Goal: Task Accomplishment & Management: Manage account settings

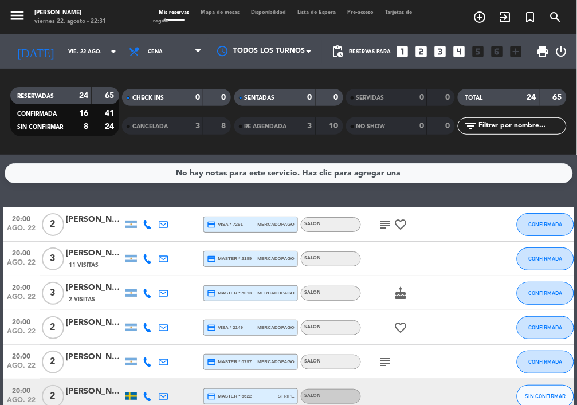
scroll to position [778, 0]
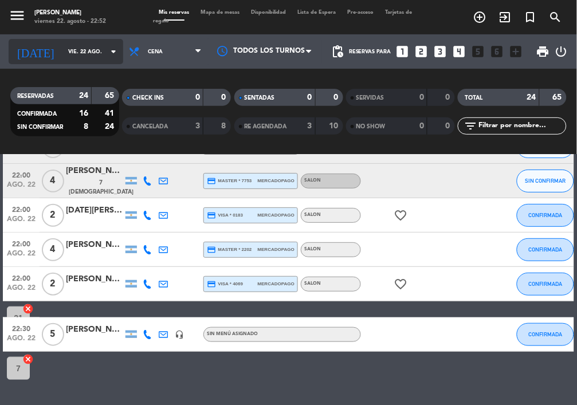
click at [63, 48] on input "vie. 22 ago." at bounding box center [100, 52] width 74 height 18
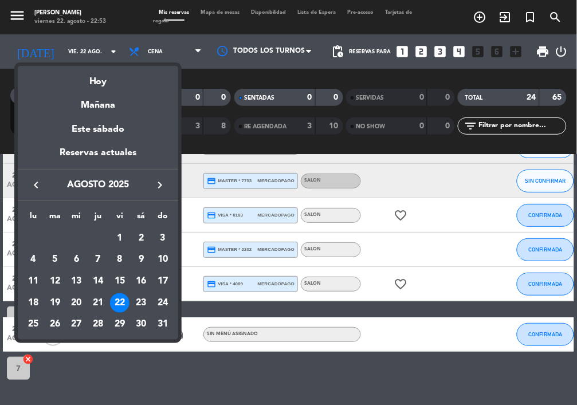
click at [161, 188] on icon "keyboard_arrow_right" at bounding box center [160, 185] width 14 height 14
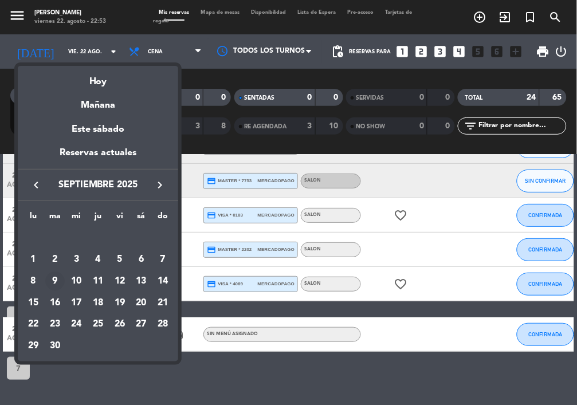
click at [52, 279] on div "9" at bounding box center [54, 281] width 19 height 19
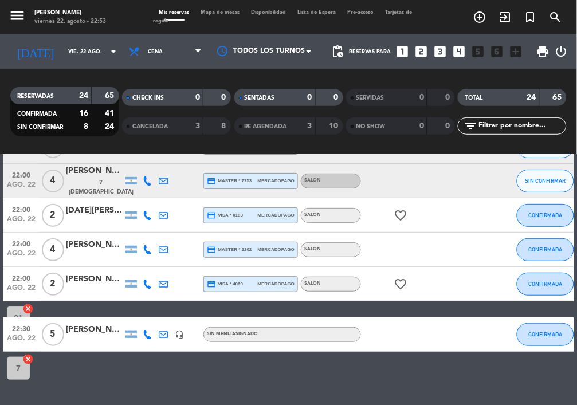
type input "[DATE] sep."
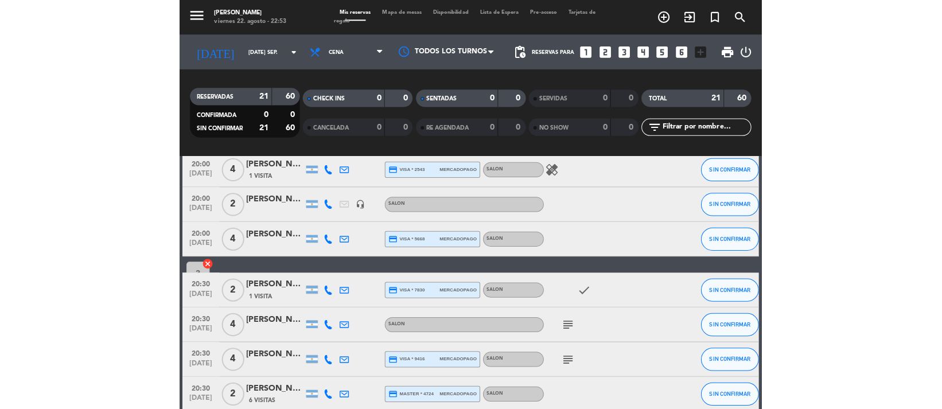
scroll to position [50, 0]
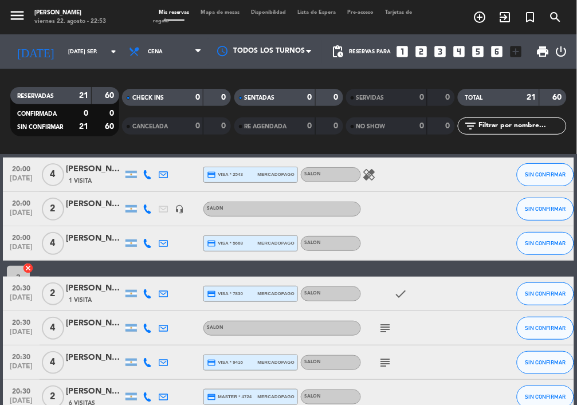
click at [92, 352] on div "[PERSON_NAME]" at bounding box center [94, 358] width 57 height 13
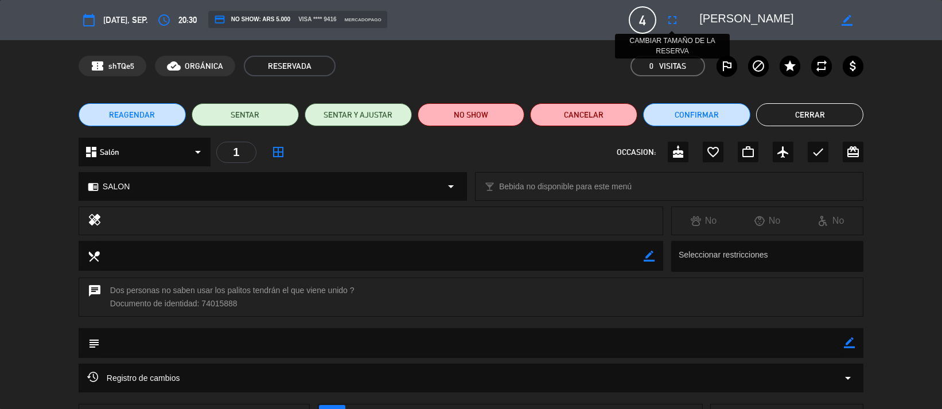
click at [577, 17] on icon "fullscreen" at bounding box center [672, 20] width 14 height 14
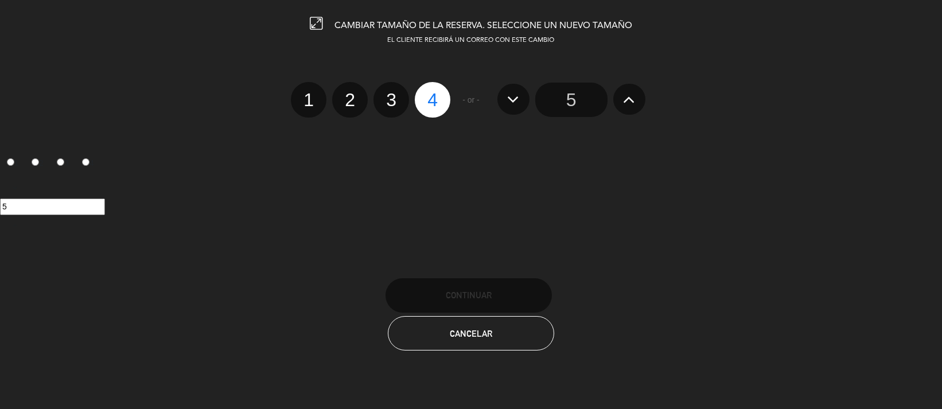
click at [569, 99] on input "5" at bounding box center [571, 100] width 72 height 34
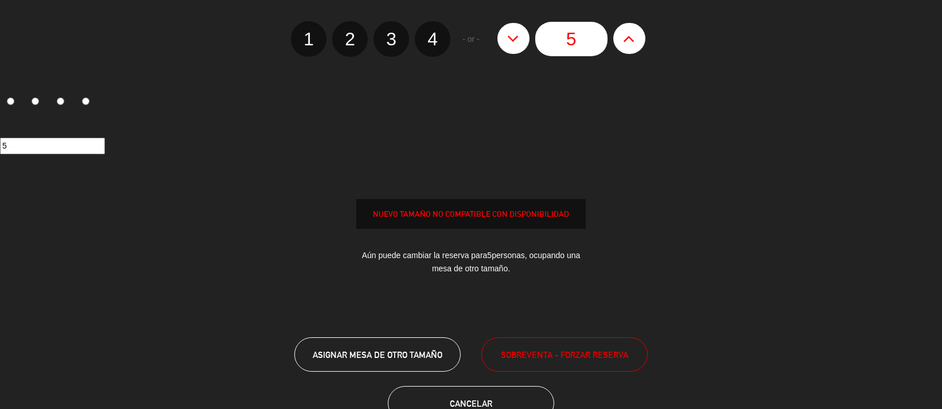
scroll to position [96, 0]
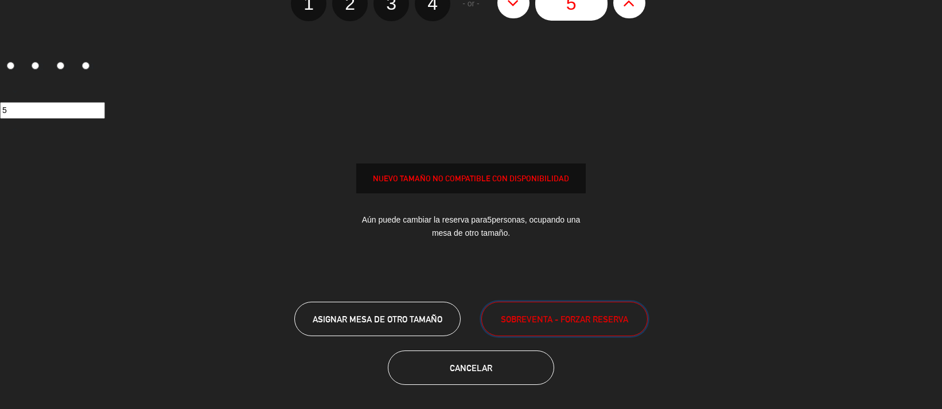
click at [549, 324] on span "SOBREVENTA - FORZAR RESERVA" at bounding box center [564, 319] width 127 height 13
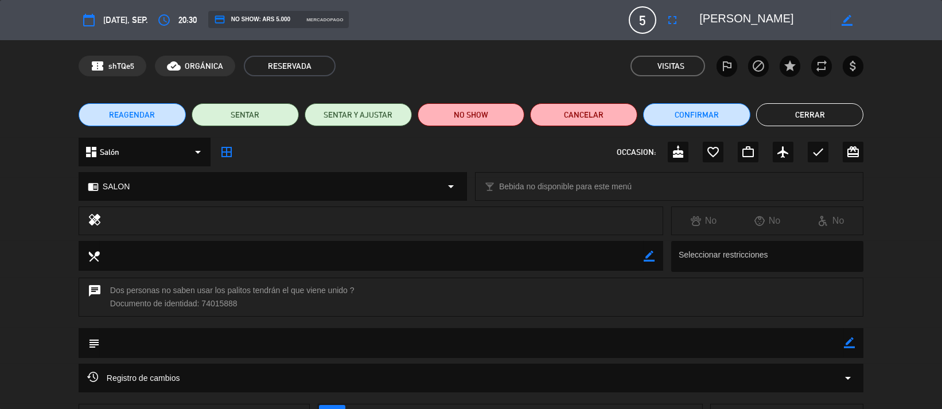
click at [577, 116] on button "Cerrar" at bounding box center [809, 114] width 107 height 23
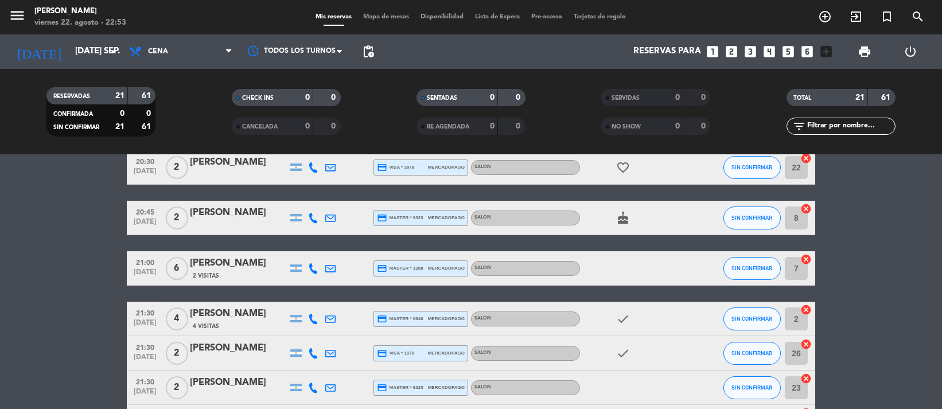
scroll to position [306, 0]
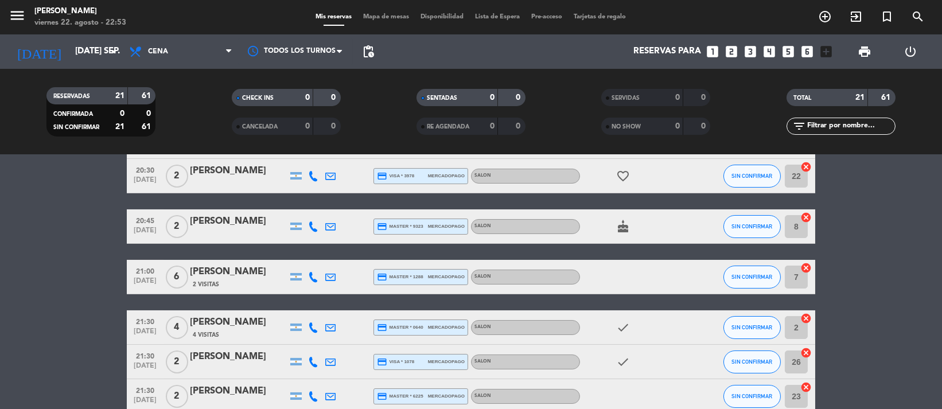
click at [577, 48] on icon "looks_6" at bounding box center [806, 51] width 15 height 15
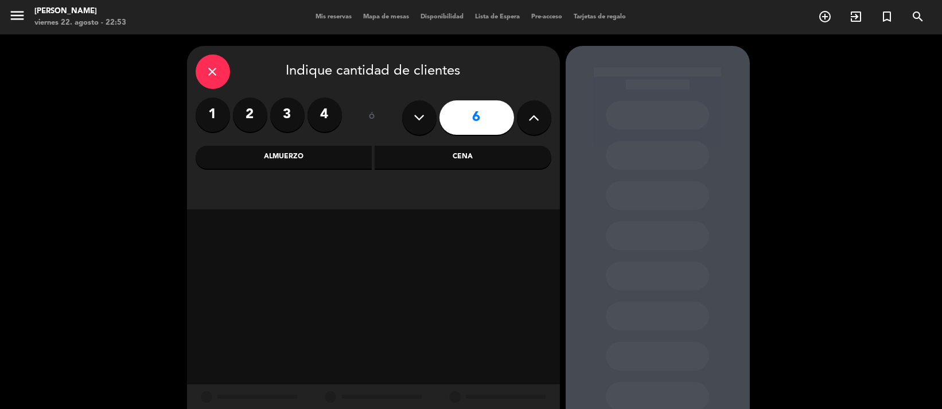
click at [475, 158] on div "Cena" at bounding box center [462, 157] width 177 height 23
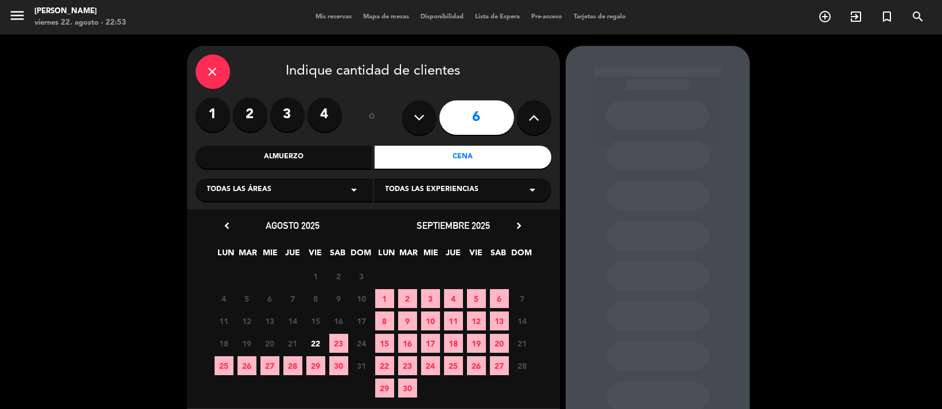
click at [519, 215] on div "chevron_left agosto 2025 LUN MAR [PERSON_NAME] VIE SAB DOM 28 29 30 31 1 2 3 4 …" at bounding box center [373, 308] width 373 height 198
click at [518, 224] on icon "chevron_right" at bounding box center [519, 226] width 12 height 12
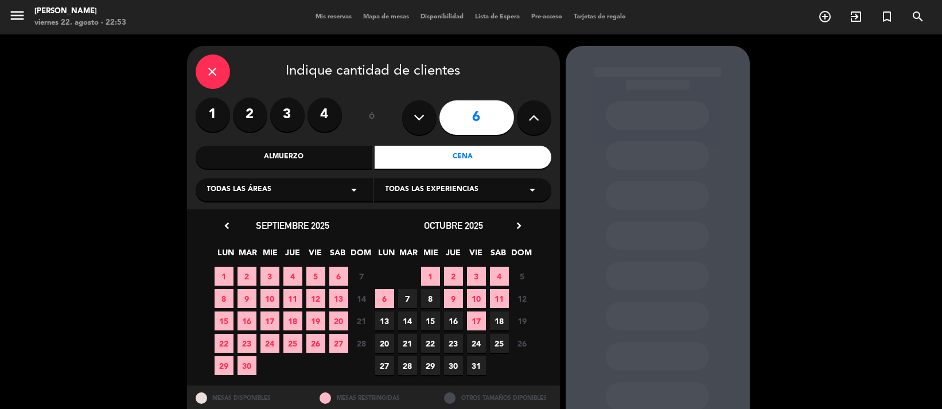
click at [407, 299] on span "7" at bounding box center [407, 298] width 19 height 19
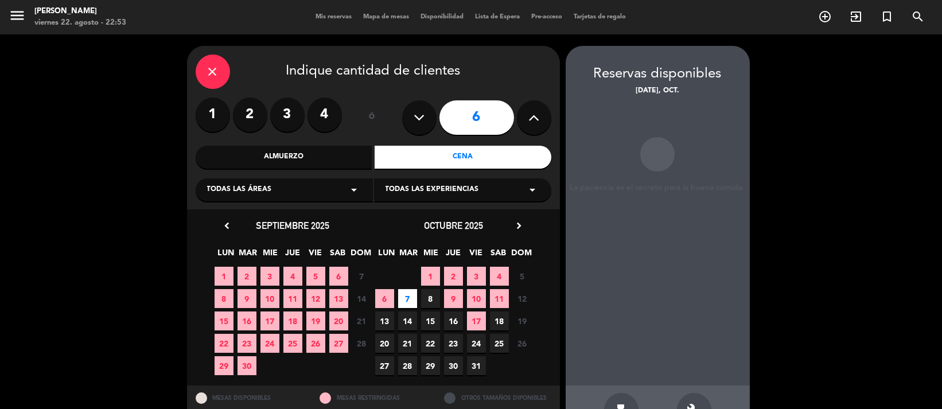
scroll to position [36, 0]
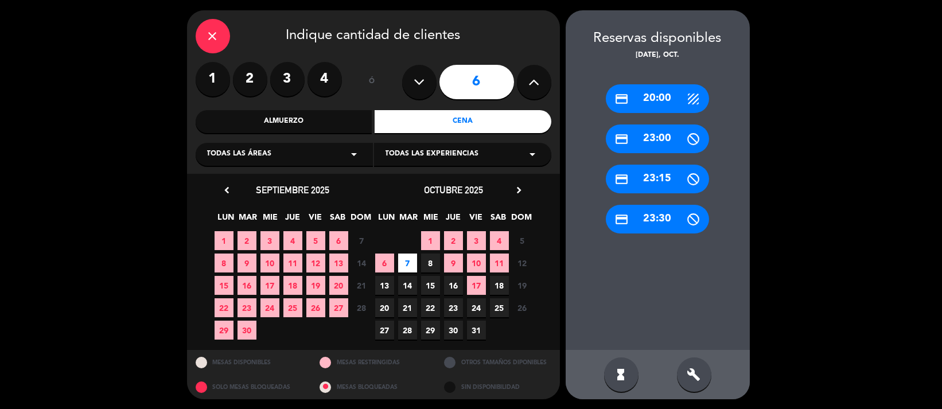
click at [417, 265] on div "6 7 8 9 10 11 12 Cerrado" at bounding box center [453, 263] width 161 height 22
click at [434, 263] on span "8" at bounding box center [430, 262] width 19 height 19
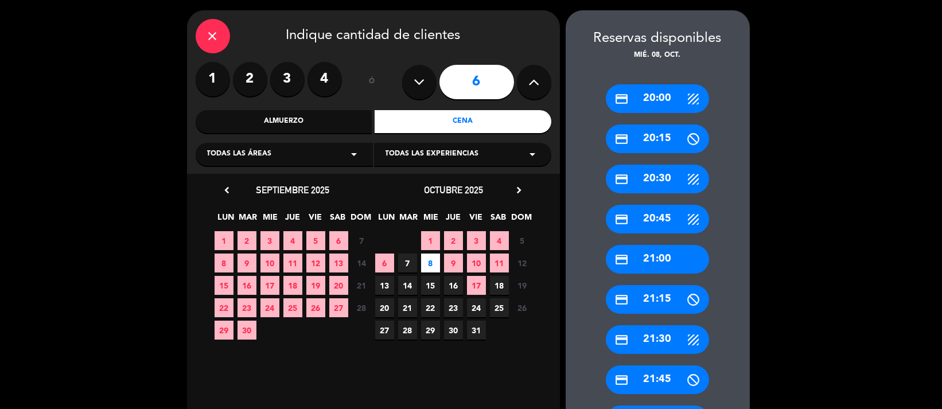
click at [198, 19] on div "close Indique cantidad de clientes" at bounding box center [374, 36] width 356 height 34
click at [205, 24] on div "close" at bounding box center [213, 36] width 34 height 34
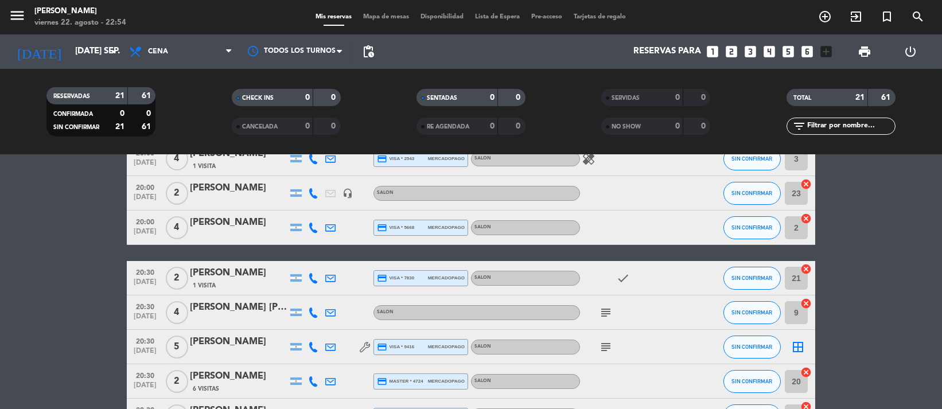
scroll to position [50, 0]
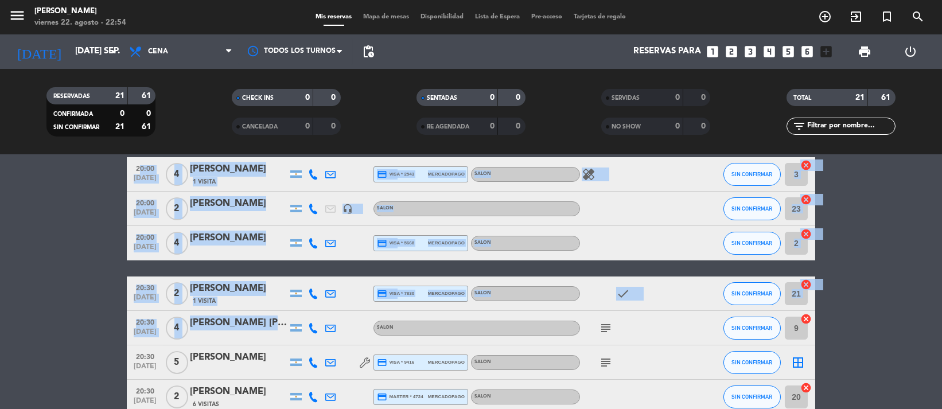
drag, startPoint x: 121, startPoint y: 283, endPoint x: 328, endPoint y: 341, distance: 215.1
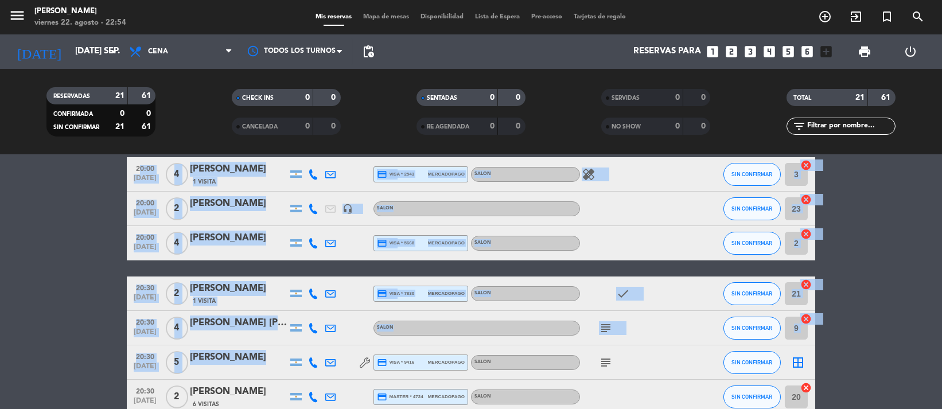
drag, startPoint x: 124, startPoint y: 278, endPoint x: 155, endPoint y: 341, distance: 70.8
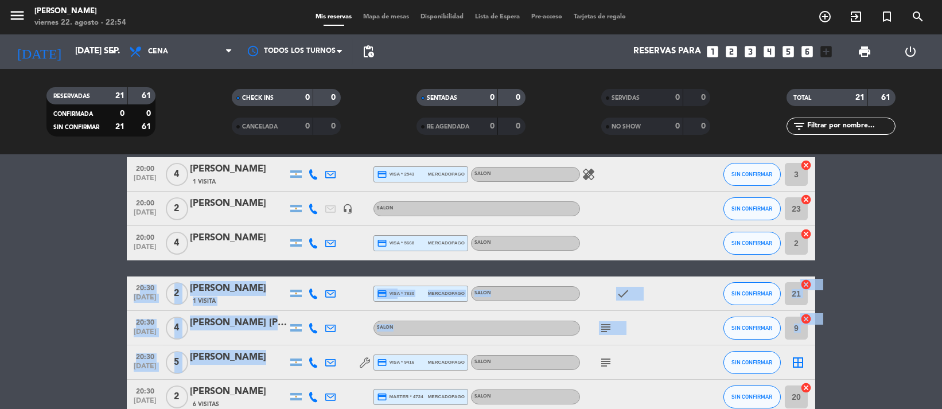
drag, startPoint x: 132, startPoint y: 291, endPoint x: 208, endPoint y: 368, distance: 107.9
